Goal: Transaction & Acquisition: Obtain resource

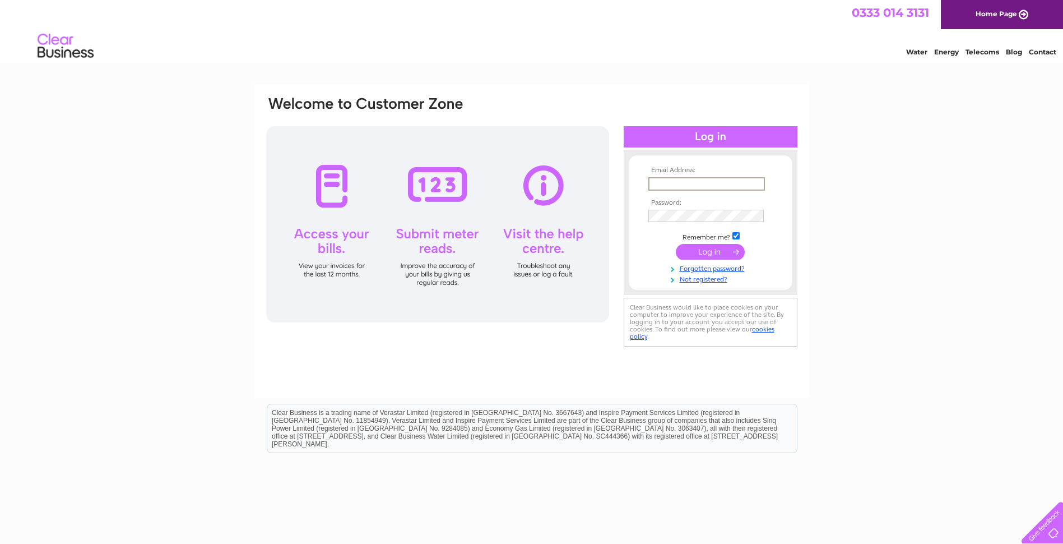
click at [710, 182] on input "text" at bounding box center [707, 183] width 117 height 13
type input "sandra@prestburymanagement.co.uk"
click at [676, 244] on input "submit" at bounding box center [710, 252] width 69 height 16
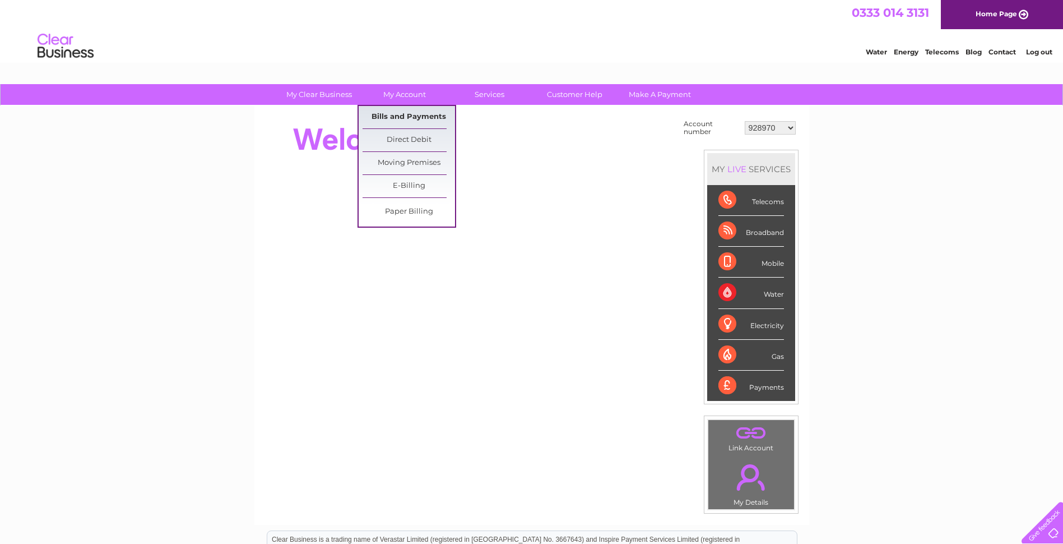
click at [400, 116] on link "Bills and Payments" at bounding box center [409, 117] width 92 height 22
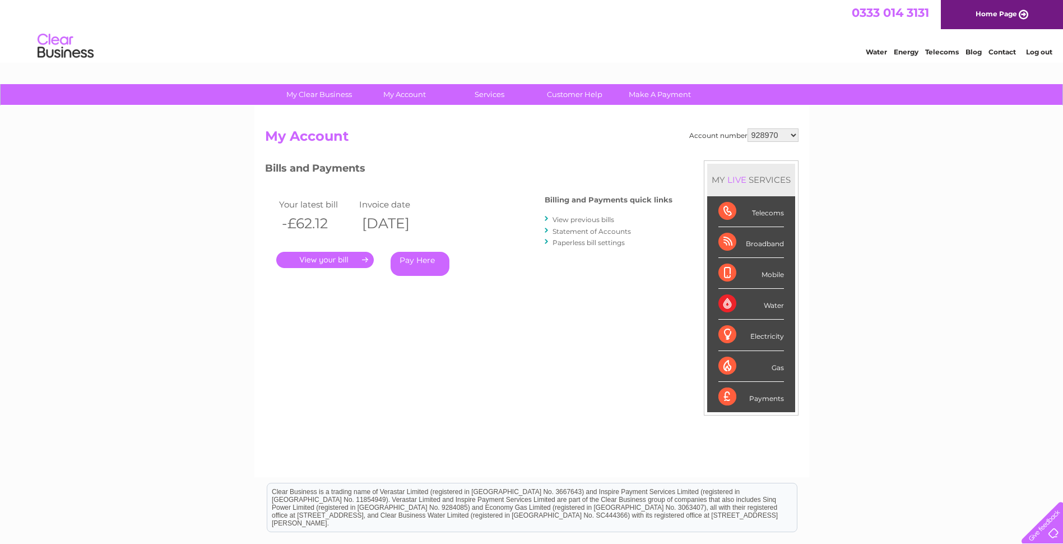
click at [780, 132] on select "928970 958011 969553 984240 986587 994523 1098812 1102910 1115209 1116634 11172…" at bounding box center [773, 134] width 51 height 13
select select "30264876"
click at [748, 128] on select "928970 958011 969553 984240 986587 994523 1098812 1102910 1115209 1116634 11172…" at bounding box center [773, 134] width 51 height 13
click at [327, 260] on link "." at bounding box center [325, 260] width 98 height 16
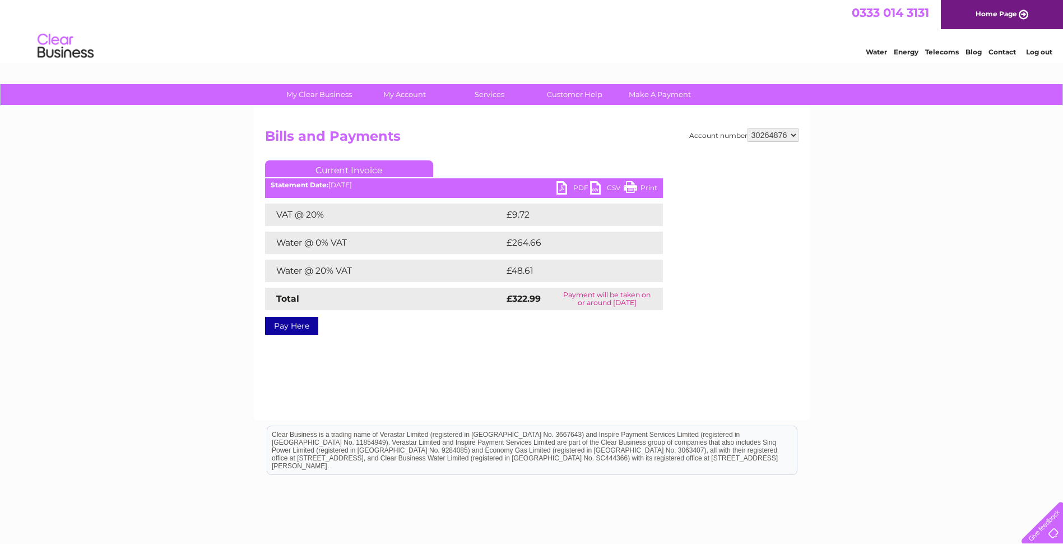
click at [569, 183] on link "PDF" at bounding box center [574, 189] width 34 height 16
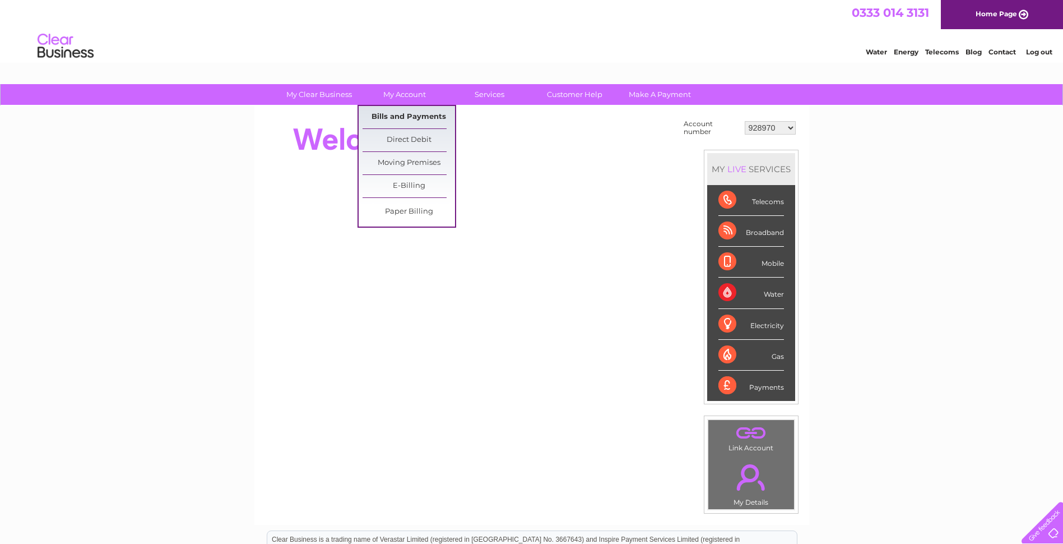
click at [404, 119] on link "Bills and Payments" at bounding box center [409, 117] width 92 height 22
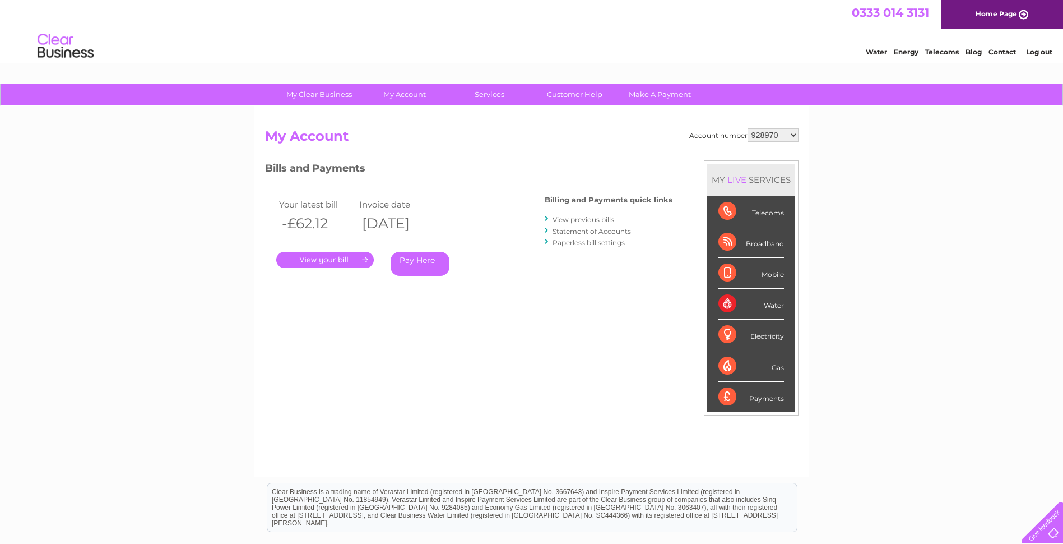
click at [566, 137] on select "928970 958011 969553 984240 986587 994523 1098812 1102910 1115209 1116634 11172…" at bounding box center [773, 134] width 51 height 13
select select "30297246"
click at [566, 128] on select "928970 958011 969553 984240 986587 994523 1098812 1102910 1115209 1116634 11172…" at bounding box center [773, 134] width 51 height 13
click at [317, 258] on link "." at bounding box center [325, 260] width 98 height 16
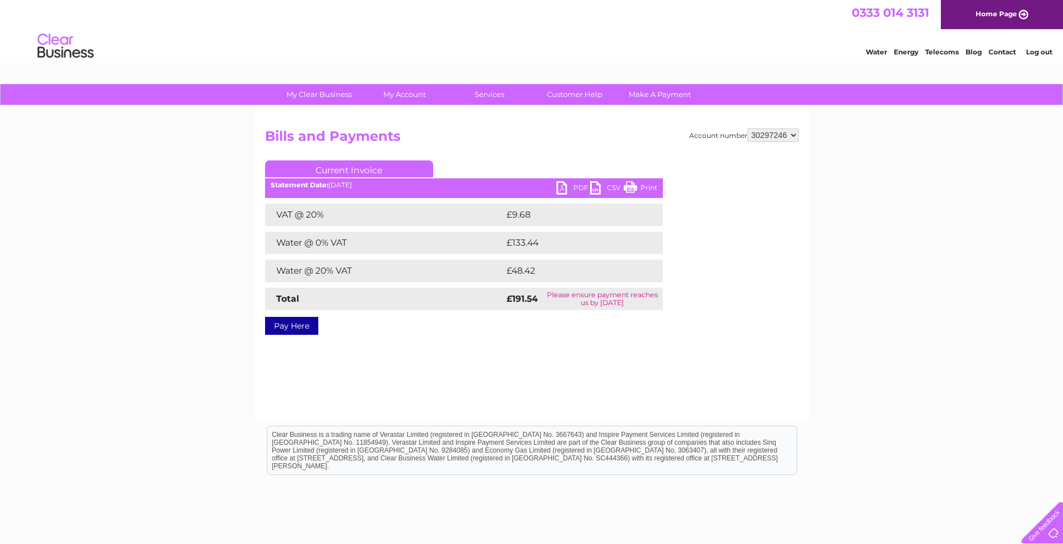
click at [566, 186] on link "PDF" at bounding box center [574, 189] width 34 height 16
drag, startPoint x: 1040, startPoint y: 52, endPoint x: 1042, endPoint y: 45, distance: 7.6
click at [1040, 52] on link "Log out" at bounding box center [1039, 52] width 26 height 8
